Goal: Task Accomplishment & Management: Manage account settings

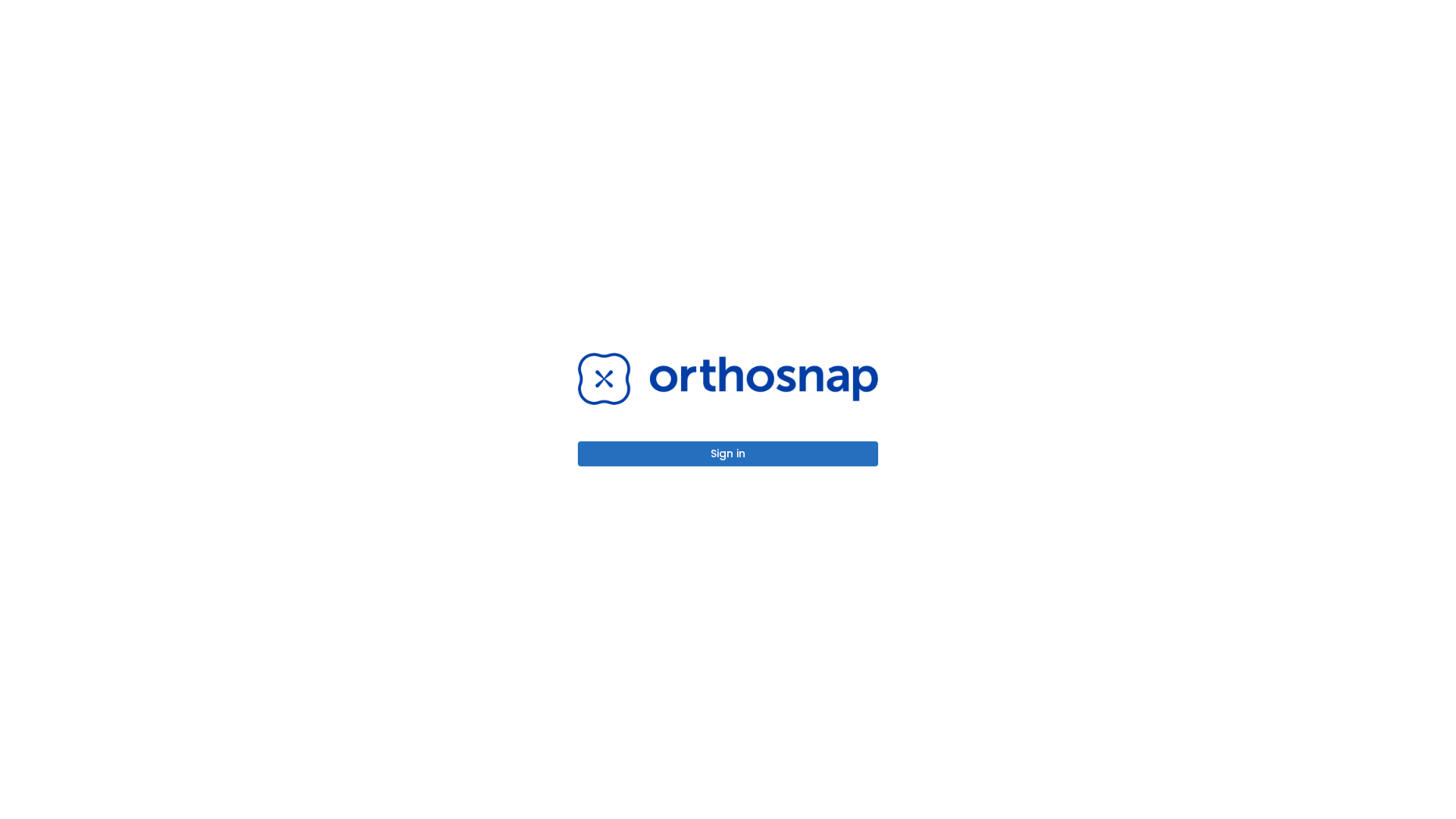
click at [728, 453] on button "Sign in" at bounding box center [728, 453] width 300 height 25
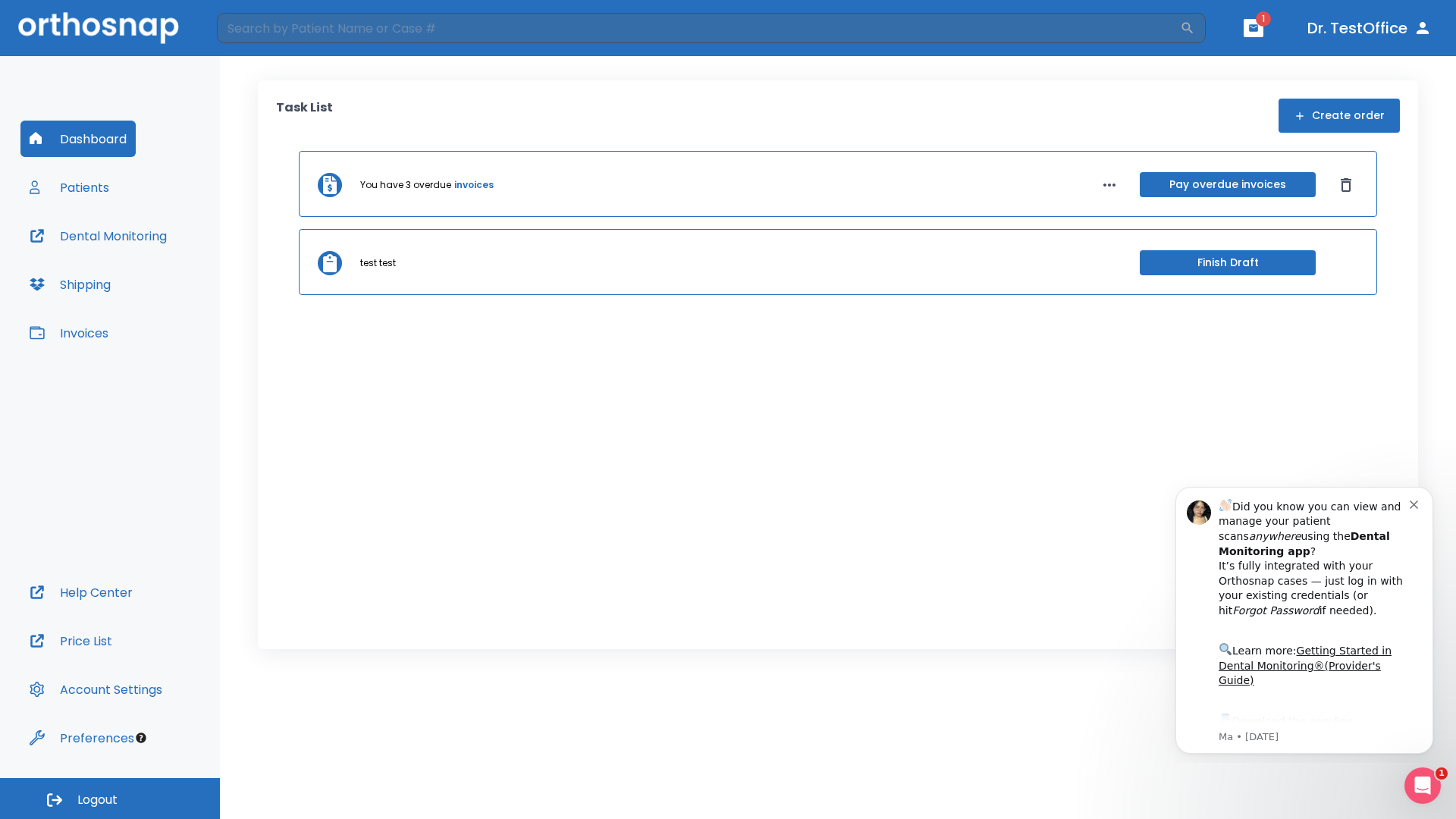
click at [110, 798] on span "Logout" at bounding box center [97, 799] width 41 height 16
